Goal: Find specific page/section: Locate a particular part of the current website

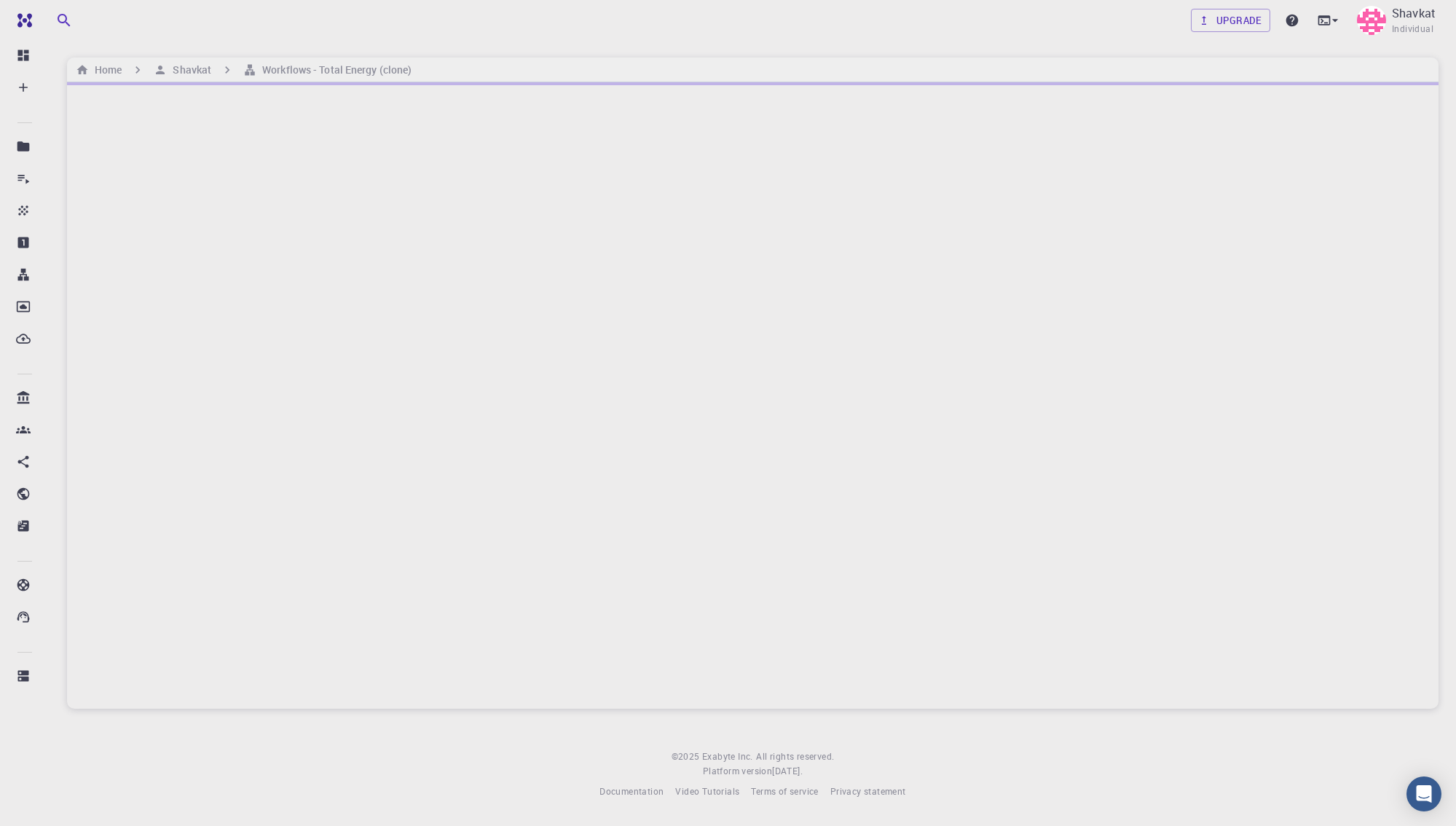
click at [790, 181] on div at bounding box center [753, 396] width 1371 height 627
click at [830, 156] on div at bounding box center [753, 396] width 1371 height 627
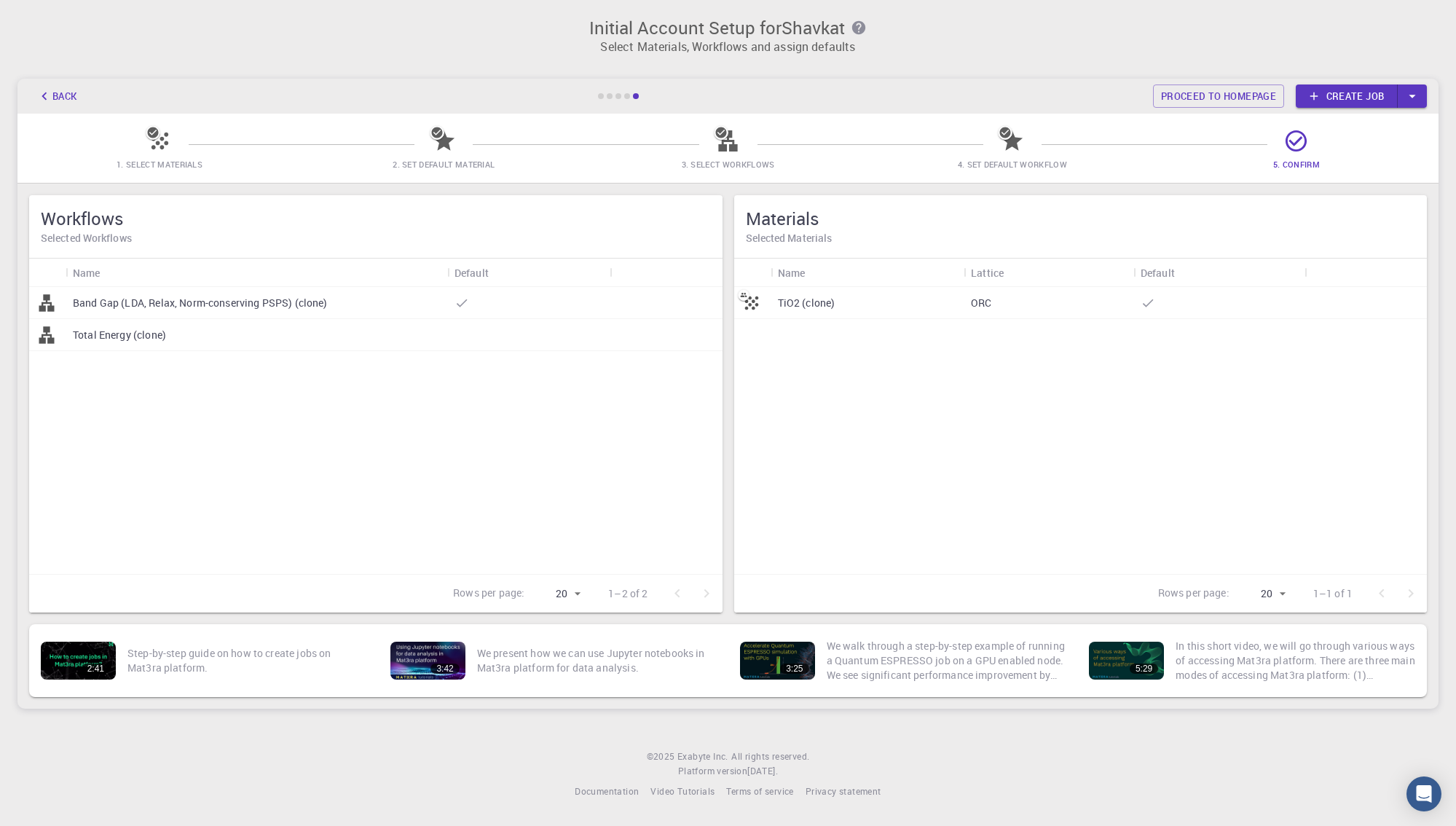
click at [781, 299] on p "TiO2 (clone)" at bounding box center [807, 302] width 58 height 14
